Goal: Navigation & Orientation: Find specific page/section

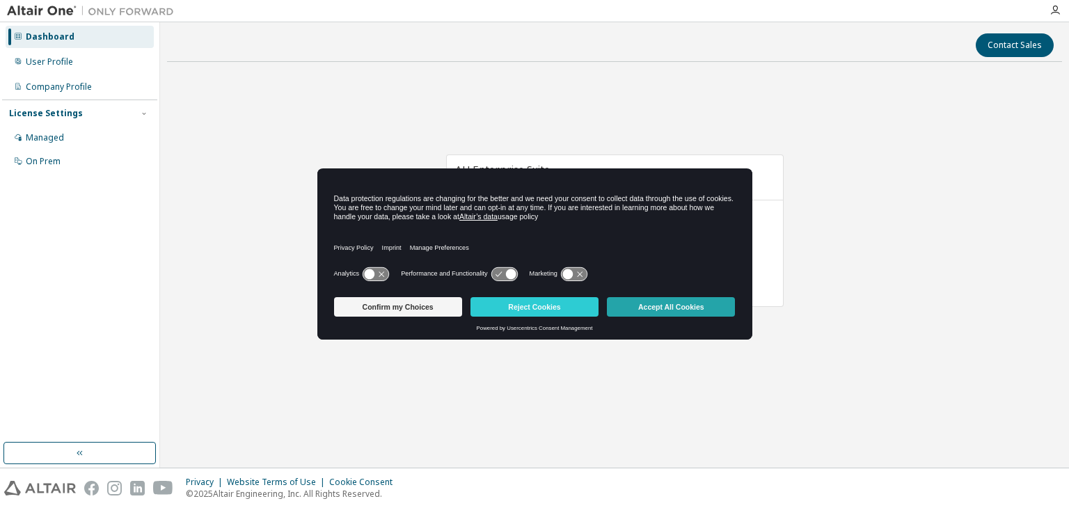
click at [637, 300] on button "Accept All Cookies" at bounding box center [671, 306] width 128 height 19
